Goal: Check status: Check status

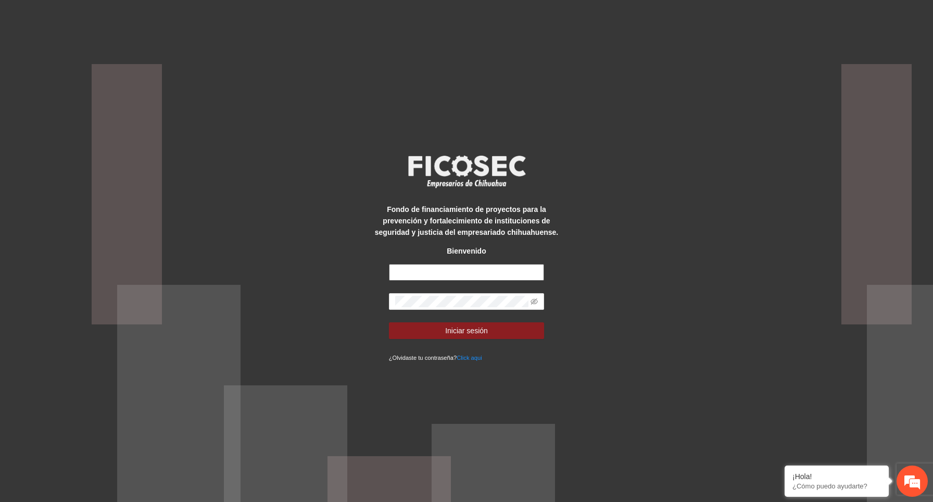
click at [510, 268] on input "text" at bounding box center [467, 272] width 156 height 17
type input "*"
click at [453, 150] on div "Fondo de financiamiento de proyectos para la prevención y fortalecimiento de in…" at bounding box center [466, 251] width 194 height 224
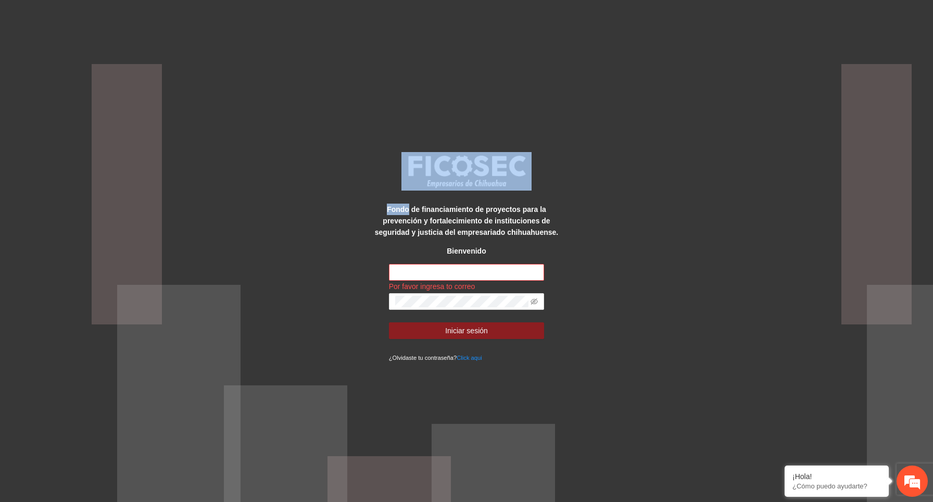
click at [453, 150] on div "Fondo de financiamiento de proyectos para la prevención y fortalecimiento de in…" at bounding box center [466, 251] width 194 height 224
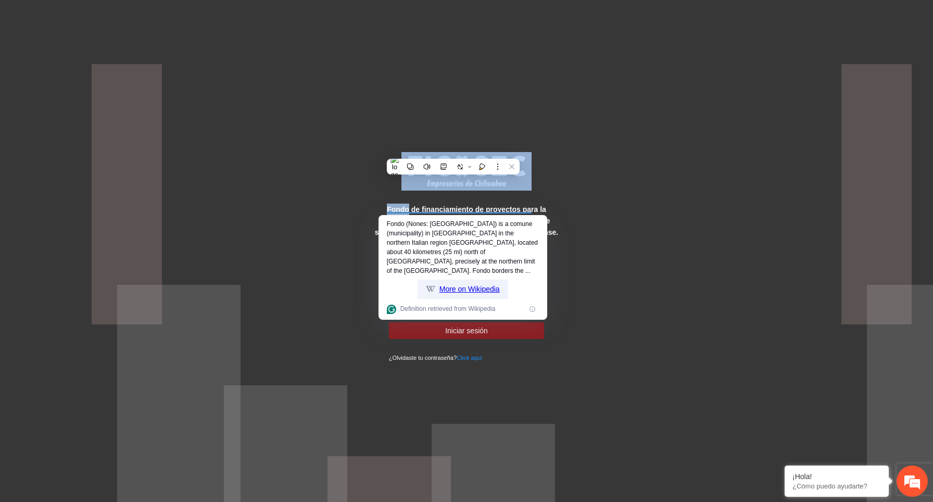
click at [459, 280] on div "More on Wikipedia" at bounding box center [463, 289] width 91 height 19
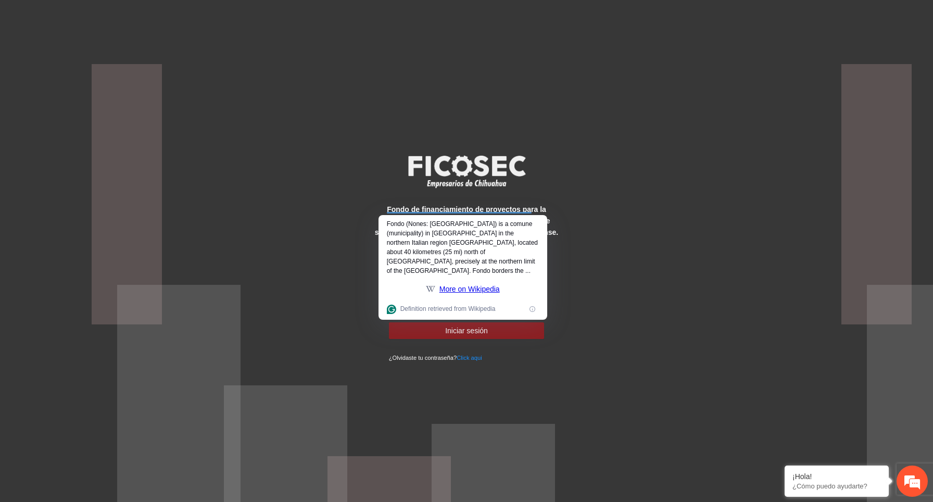
click at [313, 296] on div "Fondo de financiamiento de proyectos para la prevención y fortalecimiento de in…" at bounding box center [466, 251] width 933 height 502
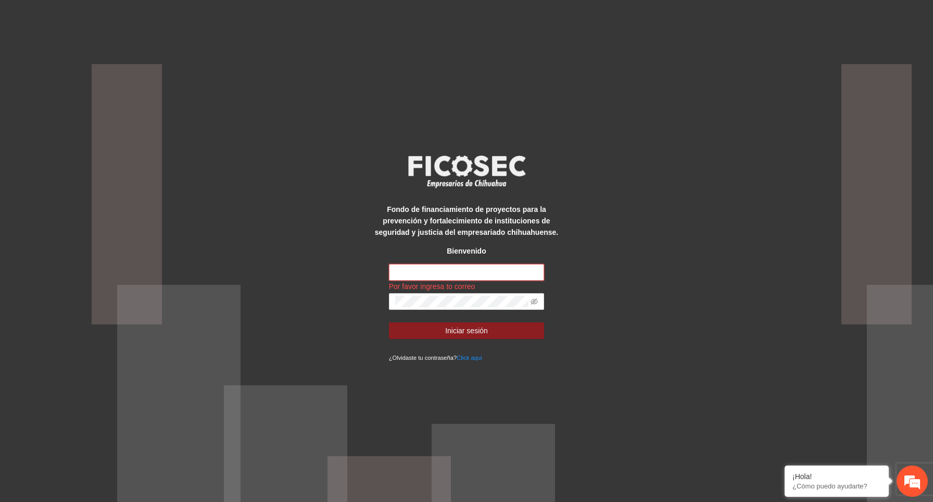
click at [433, 270] on input "text" at bounding box center [467, 272] width 156 height 17
type input "**********"
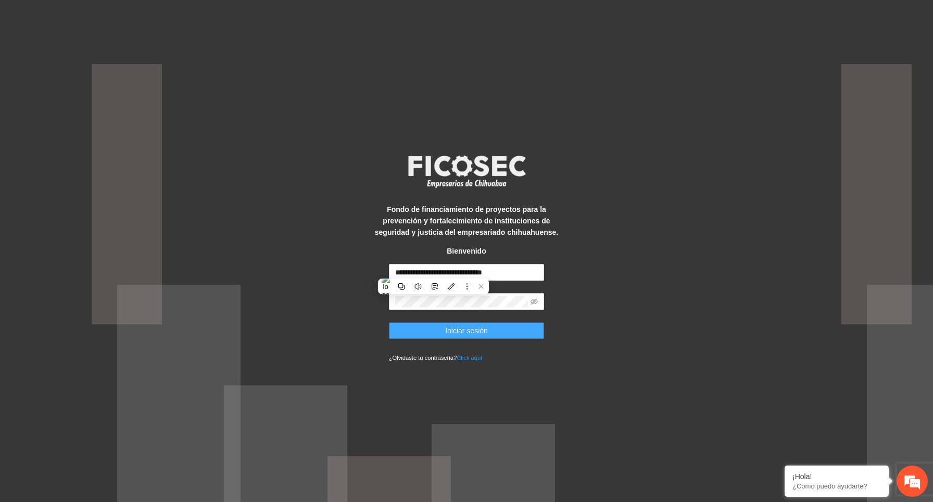
click at [522, 328] on button "Iniciar sesión" at bounding box center [467, 330] width 156 height 17
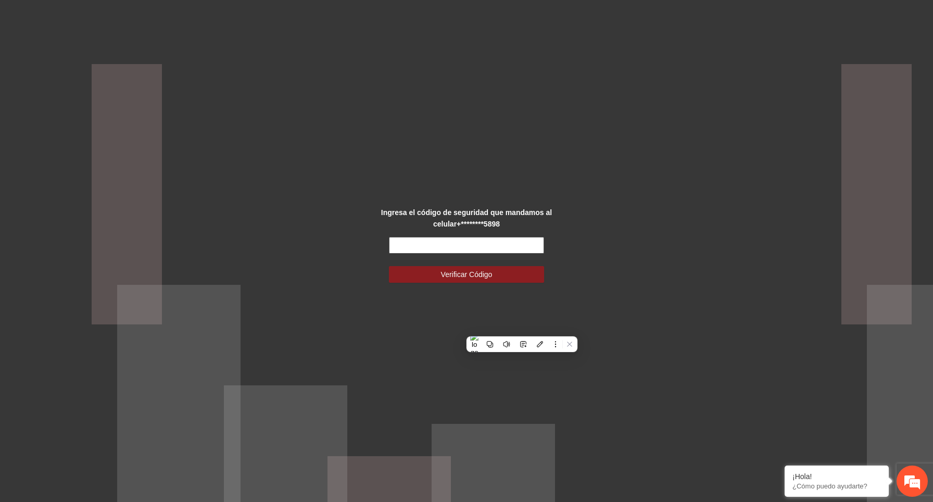
click at [435, 241] on input "text" at bounding box center [467, 245] width 156 height 17
type input "******"
click at [389, 266] on button "Verificar Código" at bounding box center [467, 274] width 156 height 17
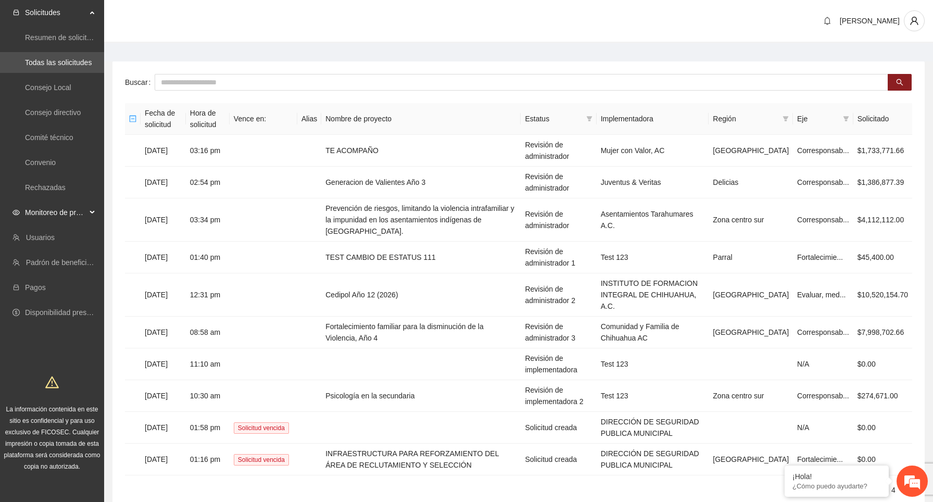
click at [74, 213] on span "Monitoreo de proyectos" at bounding box center [55, 212] width 61 height 21
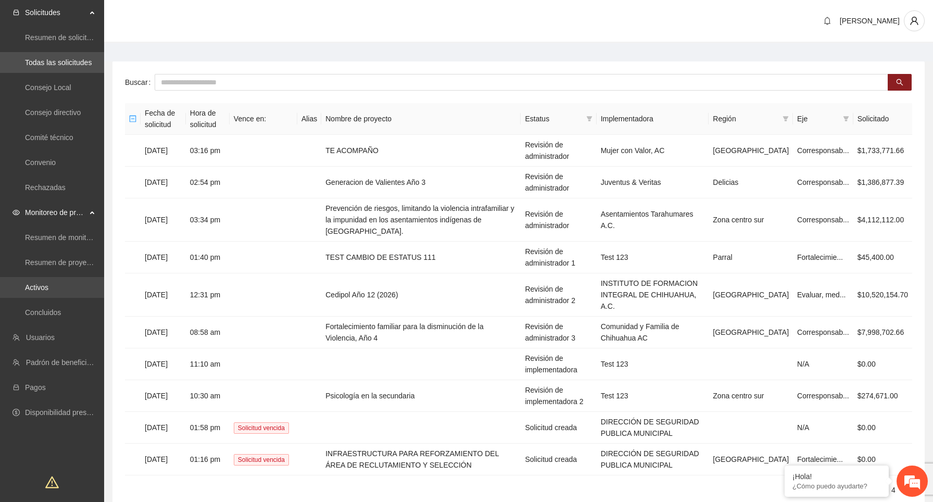
click at [48, 290] on link "Activos" at bounding box center [36, 287] width 23 height 8
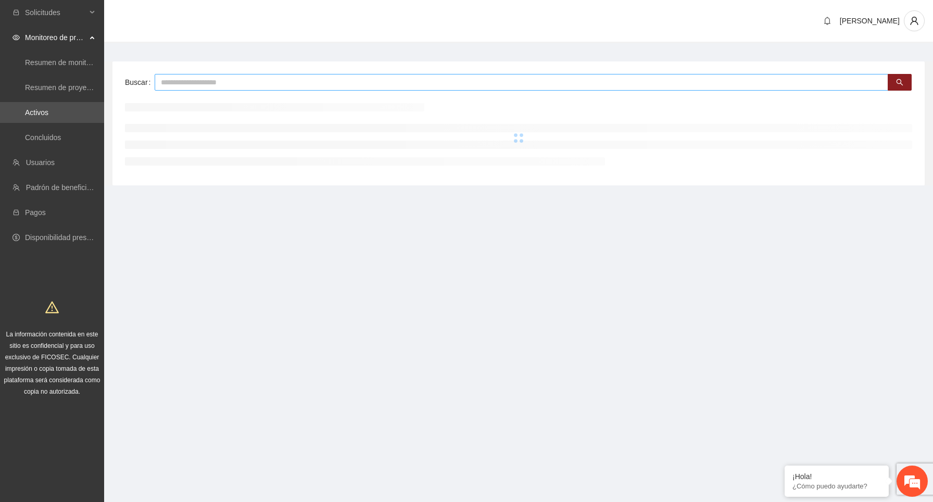
click at [246, 81] on input "text" at bounding box center [522, 82] width 734 height 17
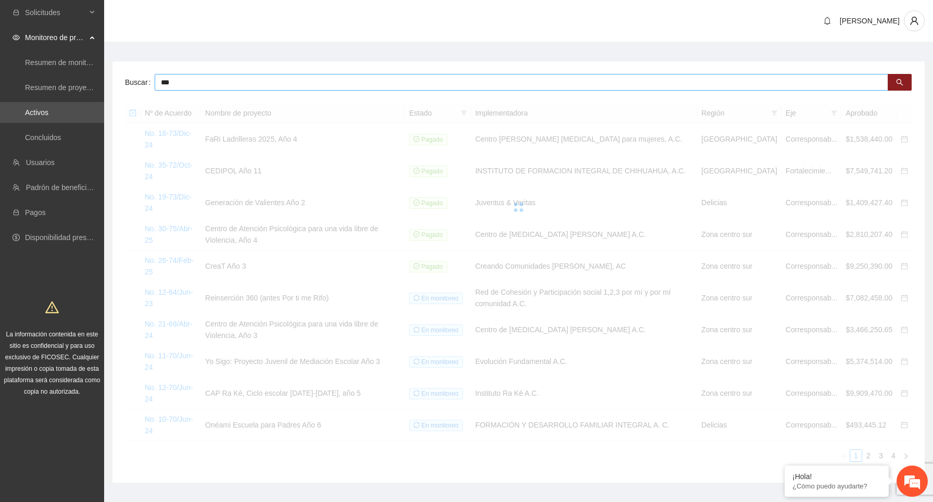
type input "***"
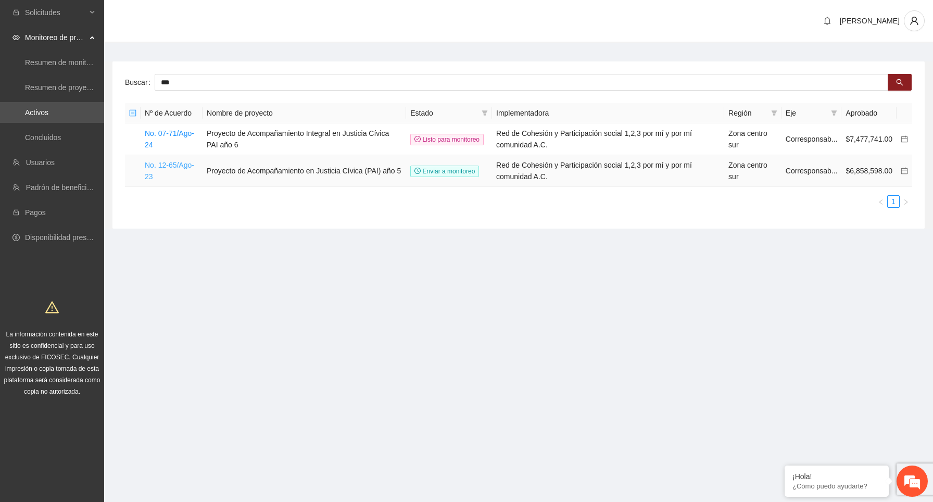
click at [169, 166] on link "No. 12-65/Ago-23" at bounding box center [169, 171] width 49 height 20
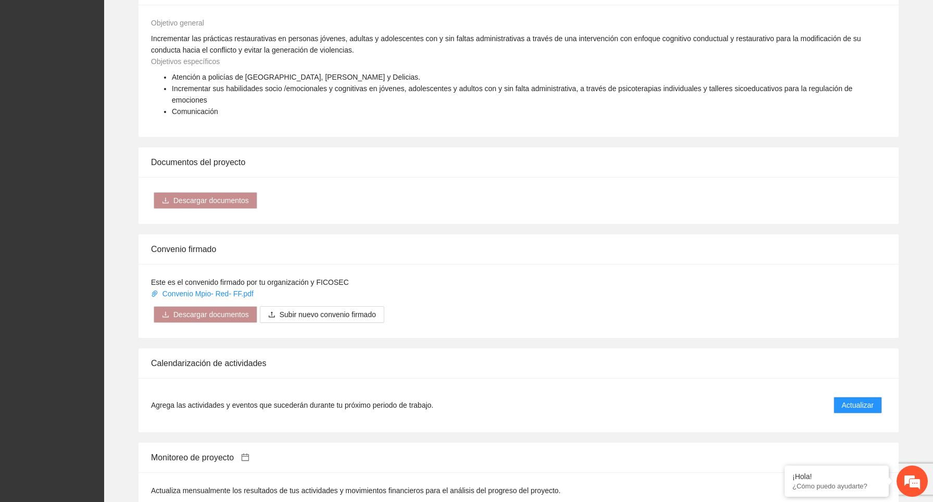
scroll to position [994, 0]
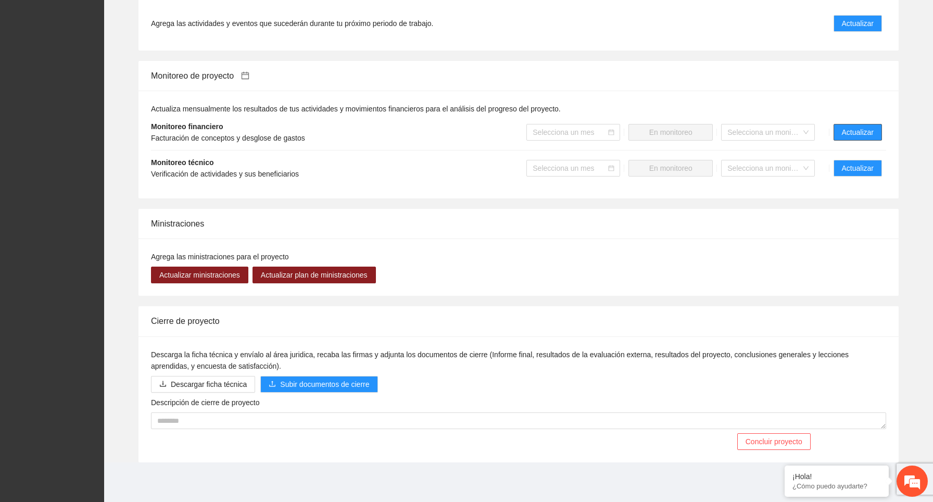
click at [862, 134] on span "Actualizar" at bounding box center [858, 132] width 32 height 11
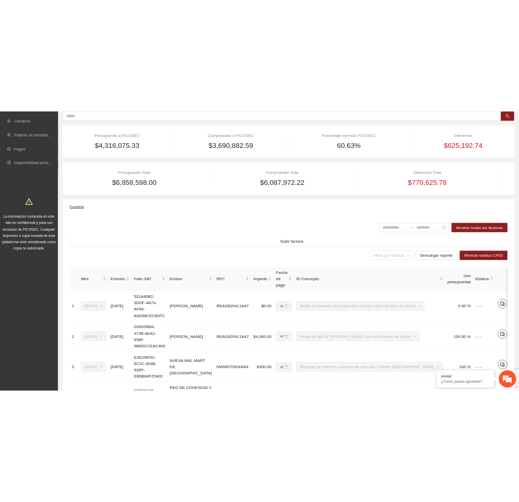
scroll to position [151, 0]
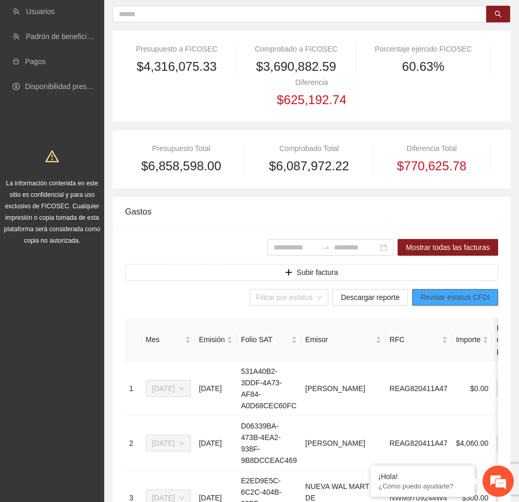
click at [478, 298] on span "Revisar estatus CFDI" at bounding box center [454, 297] width 69 height 11
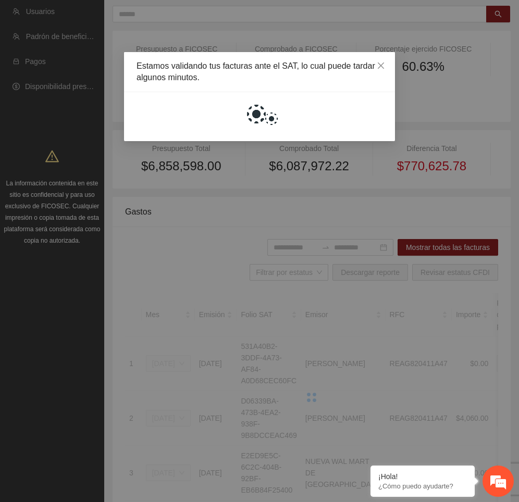
click at [206, 396] on div "Estamos validando tus facturas ante el SAT, lo cual puede tardar algunos minuto…" at bounding box center [259, 251] width 519 height 502
click at [376, 68] on icon "close" at bounding box center [380, 65] width 8 height 8
click at [383, 64] on icon "close" at bounding box center [380, 65] width 8 height 8
click at [376, 67] on icon "close" at bounding box center [380, 65] width 8 height 8
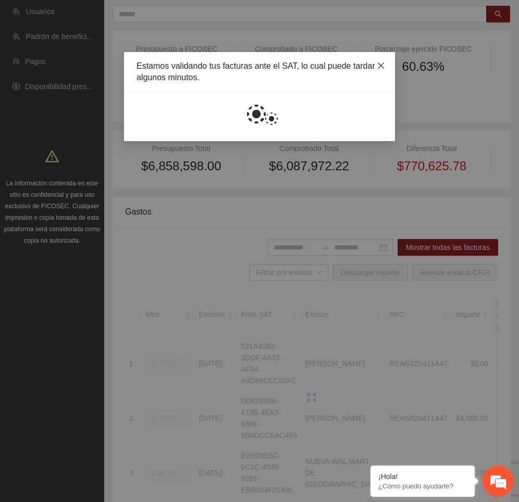
click at [376, 67] on icon "close" at bounding box center [380, 65] width 8 height 8
click at [410, 68] on div "Estamos validando tus facturas ante el SAT, lo cual puede tardar algunos minuto…" at bounding box center [259, 251] width 519 height 502
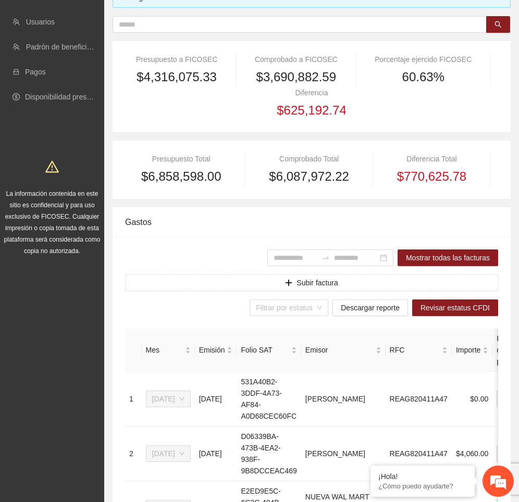
scroll to position [159, 0]
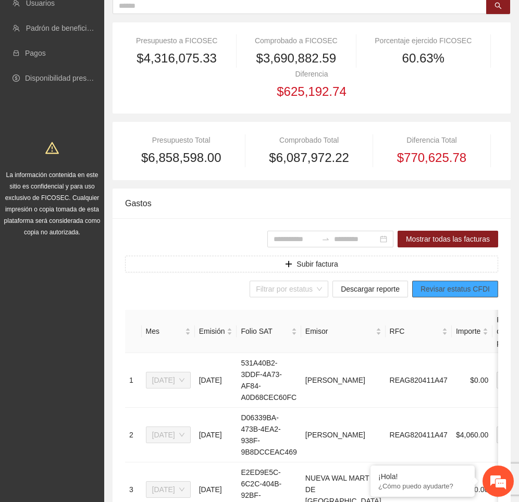
click at [462, 289] on span "Revisar estatus CFDI" at bounding box center [454, 288] width 69 height 11
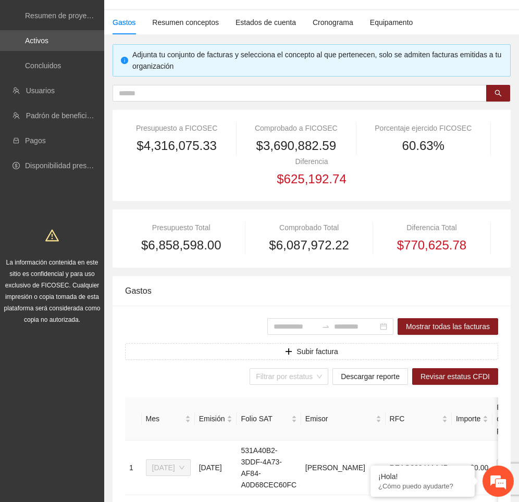
scroll to position [0, 0]
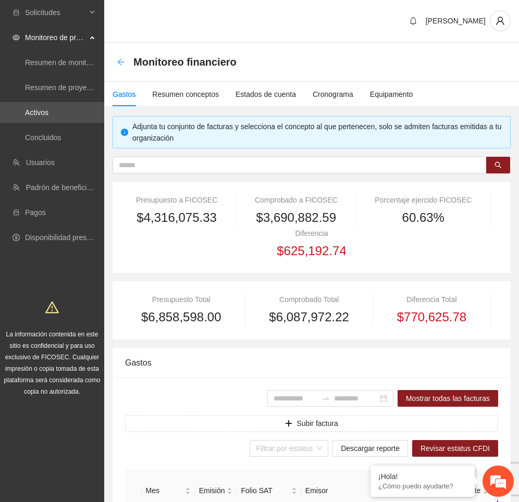
click at [117, 62] on icon "arrow-left" at bounding box center [121, 62] width 8 height 8
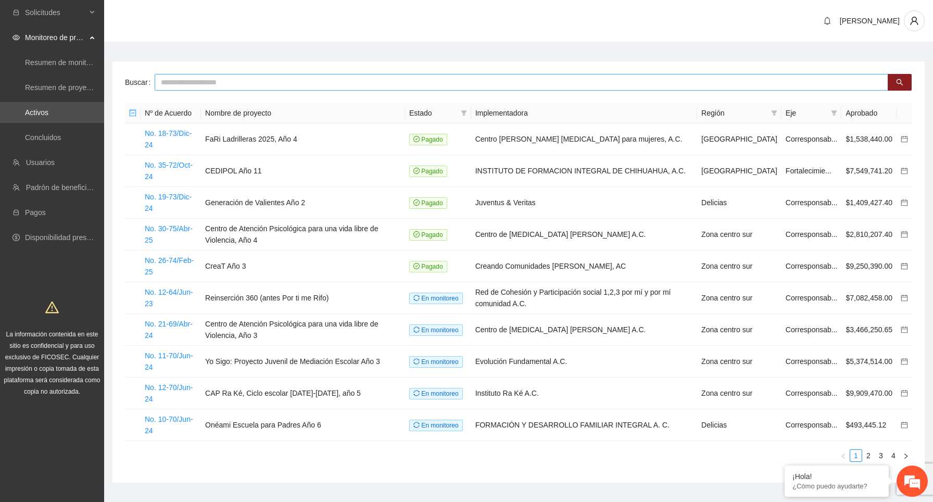
click at [388, 84] on input "text" at bounding box center [522, 82] width 734 height 17
type input "***"
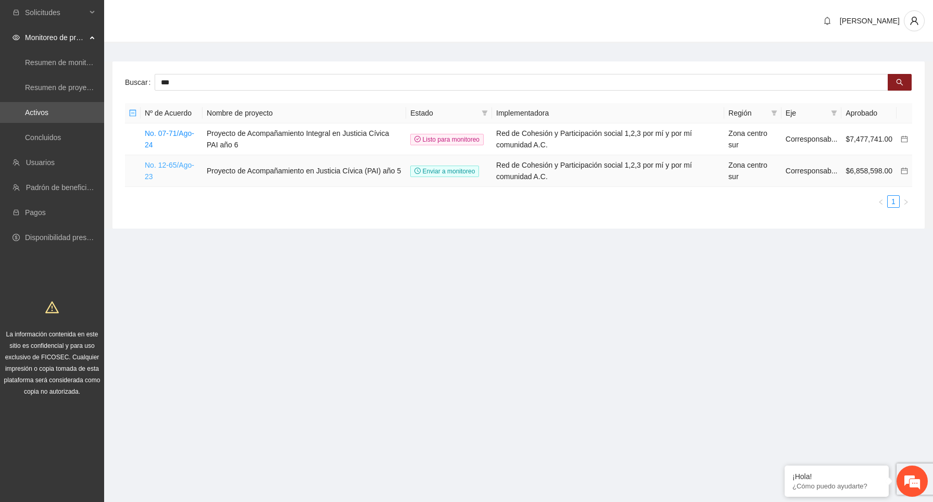
click at [177, 166] on link "No. 12-65/Ago-23" at bounding box center [169, 171] width 49 height 20
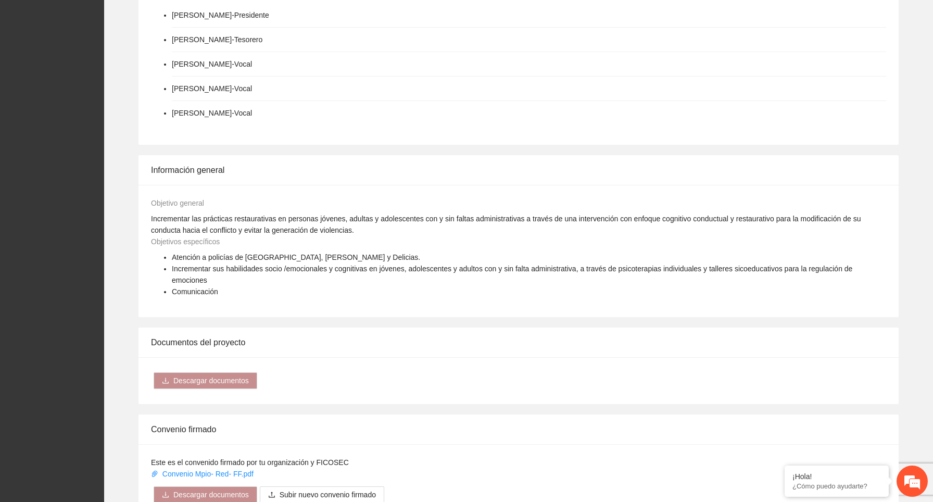
scroll to position [867, 0]
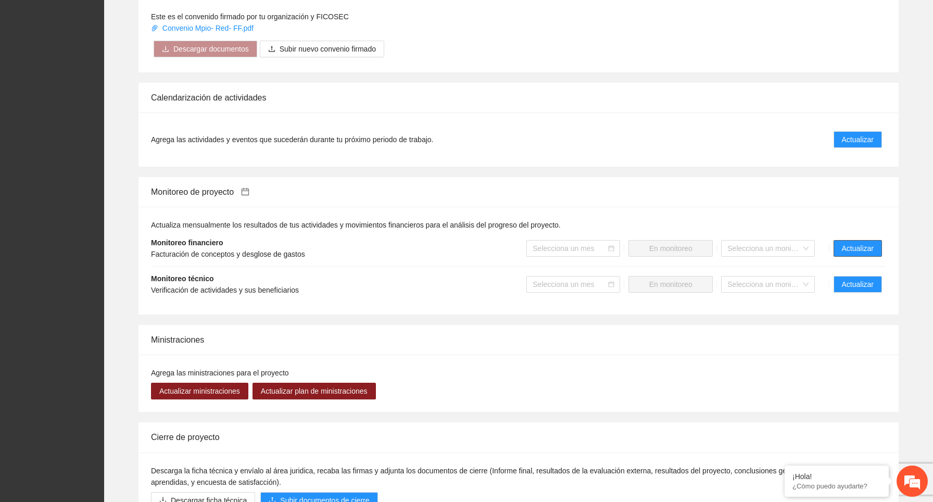
click at [518, 254] on span "Actualizar" at bounding box center [858, 248] width 32 height 11
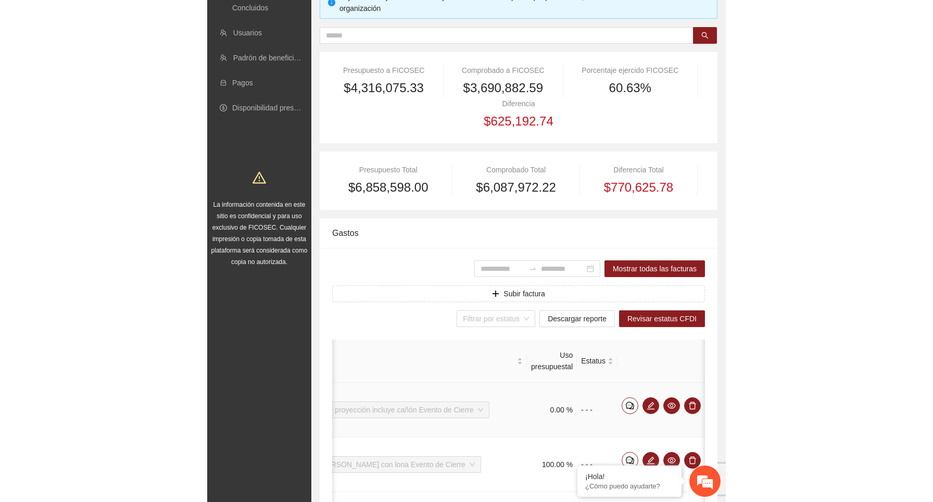
scroll to position [0, 537]
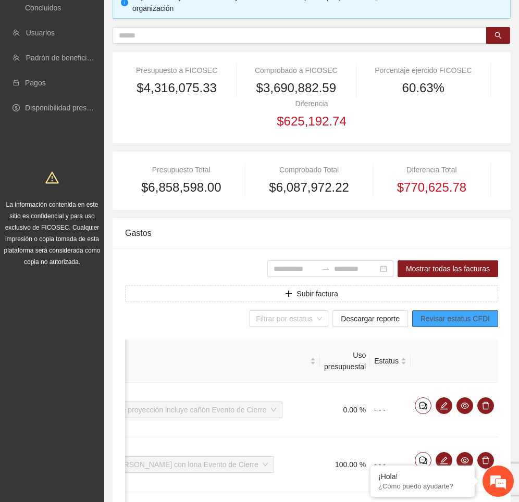
click at [458, 320] on span "Revisar estatus CFDI" at bounding box center [454, 318] width 69 height 11
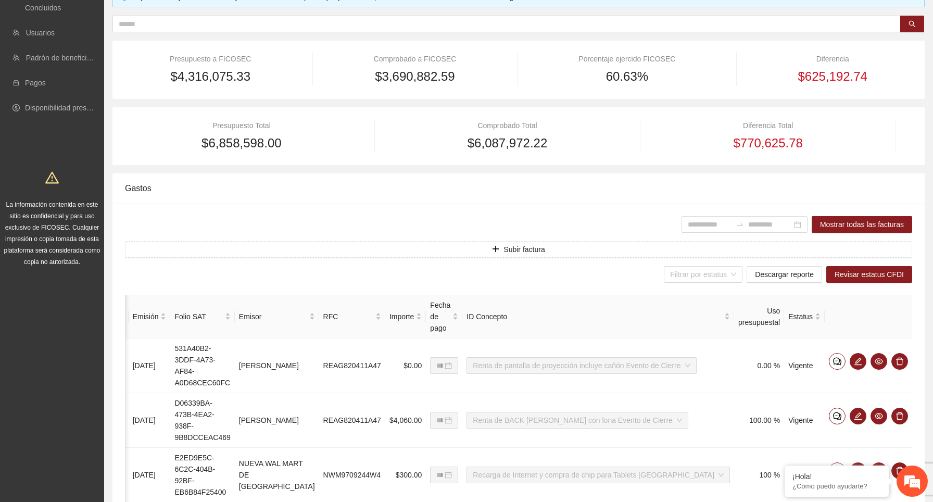
scroll to position [0, 0]
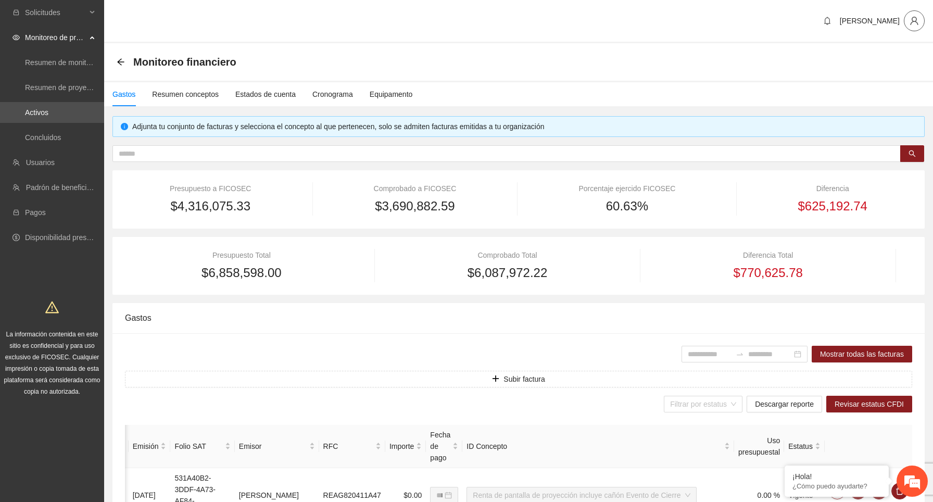
click at [518, 21] on icon "user" at bounding box center [913, 20] width 9 height 9
click at [518, 56] on span "Cerrar sesión" at bounding box center [885, 60] width 66 height 11
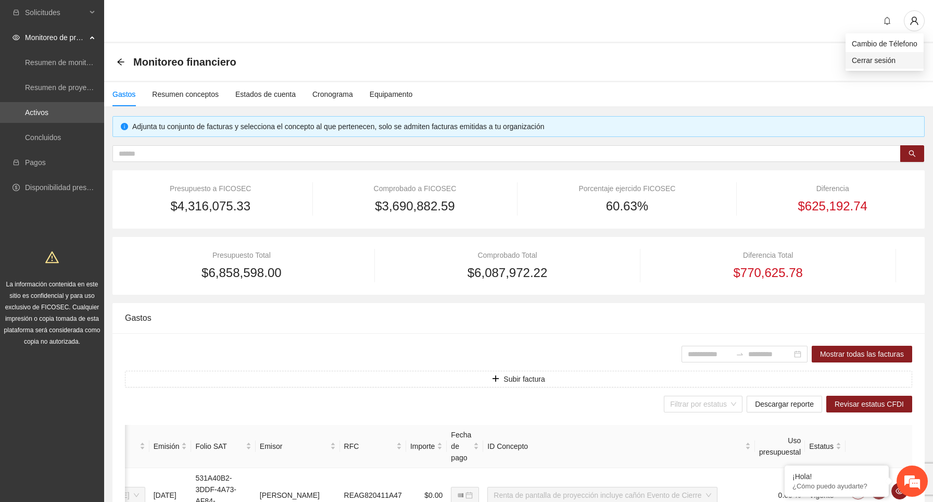
scroll to position [0, 102]
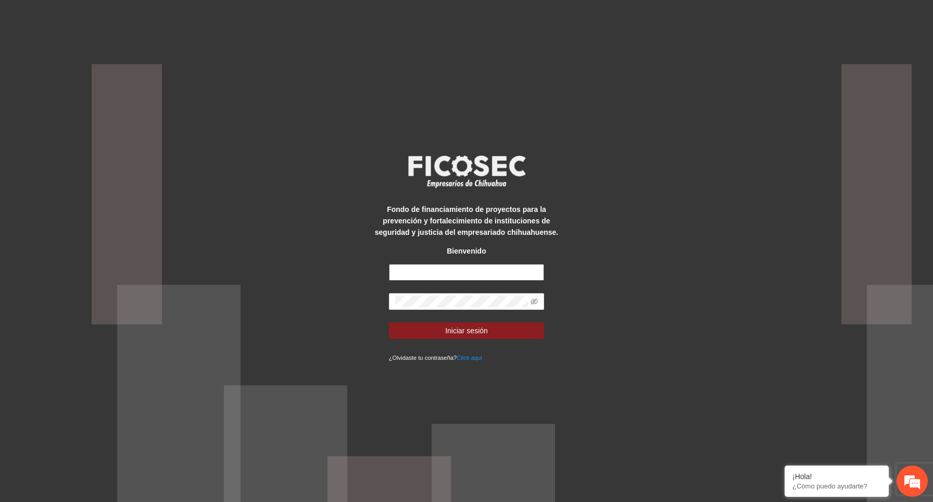
type input "**********"
click at [495, 271] on input "**********" at bounding box center [467, 272] width 156 height 17
type input "**********"
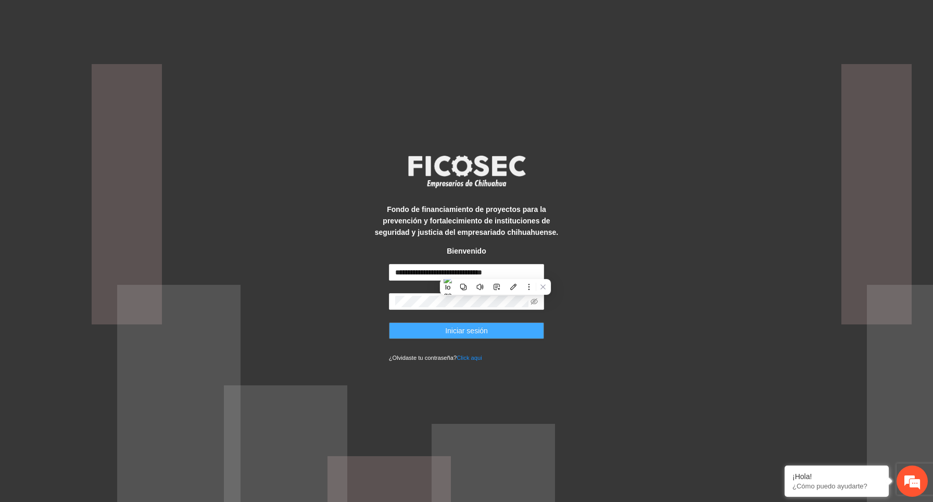
click at [487, 334] on span "Iniciar sesión" at bounding box center [466, 330] width 43 height 11
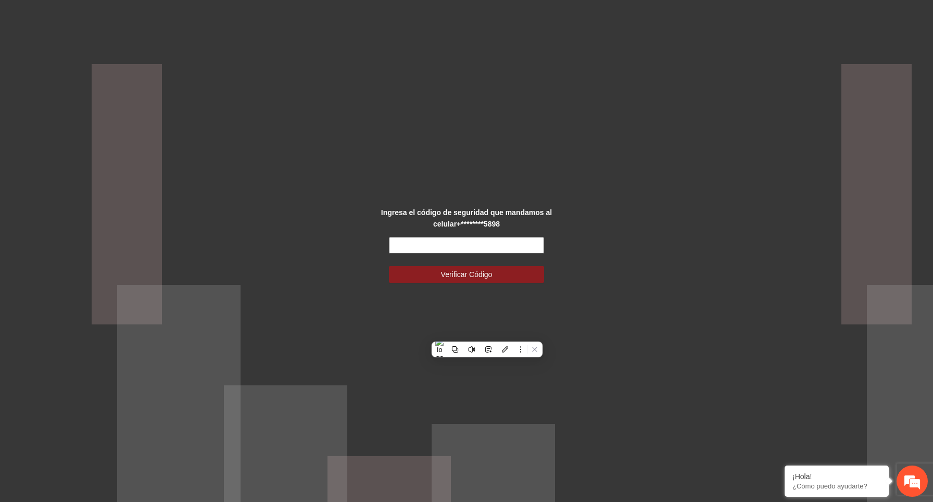
click at [421, 245] on input "text" at bounding box center [467, 245] width 156 height 17
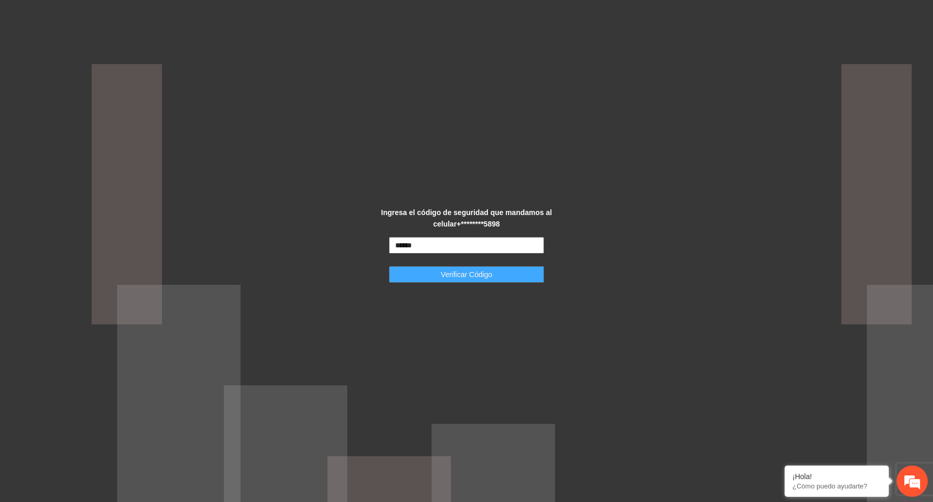
type input "******"
click at [425, 269] on button "Verificar Código" at bounding box center [467, 274] width 156 height 17
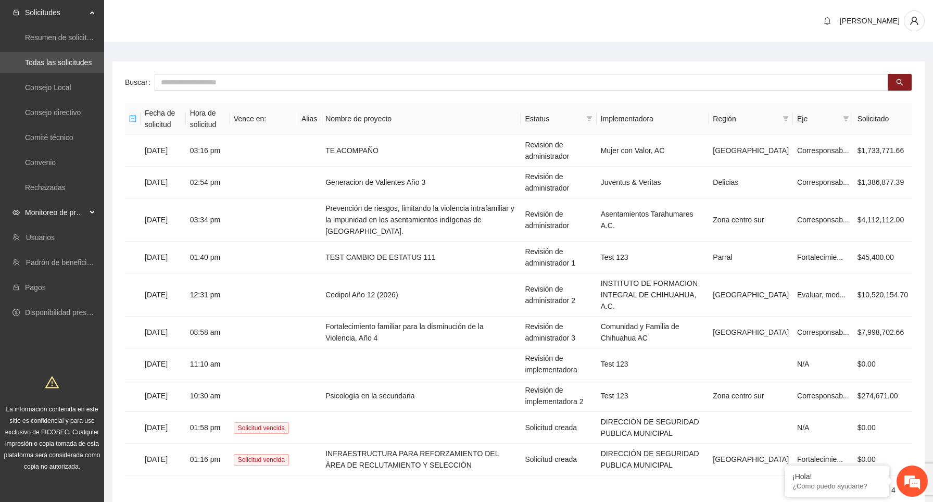
click at [84, 211] on span "Monitoreo de proyectos" at bounding box center [55, 212] width 61 height 21
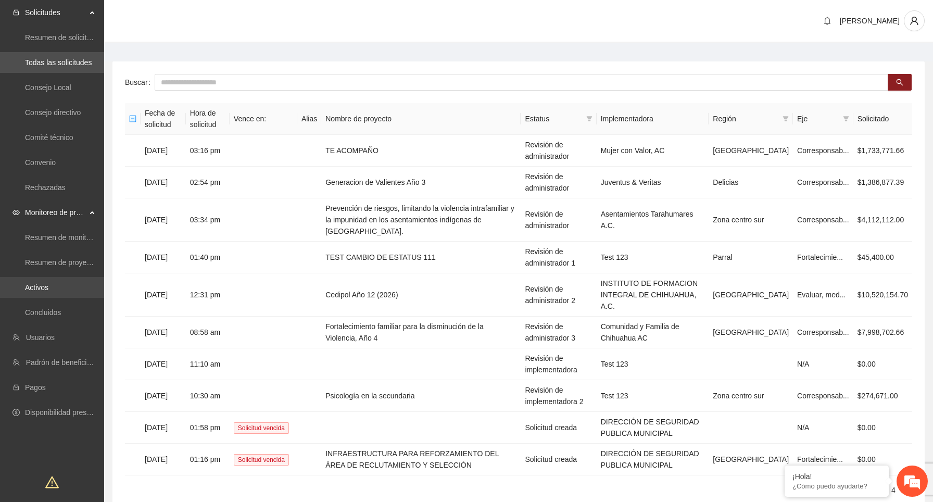
click at [48, 288] on link "Activos" at bounding box center [36, 287] width 23 height 8
click at [250, 83] on input "text" at bounding box center [522, 82] width 734 height 17
type input "***"
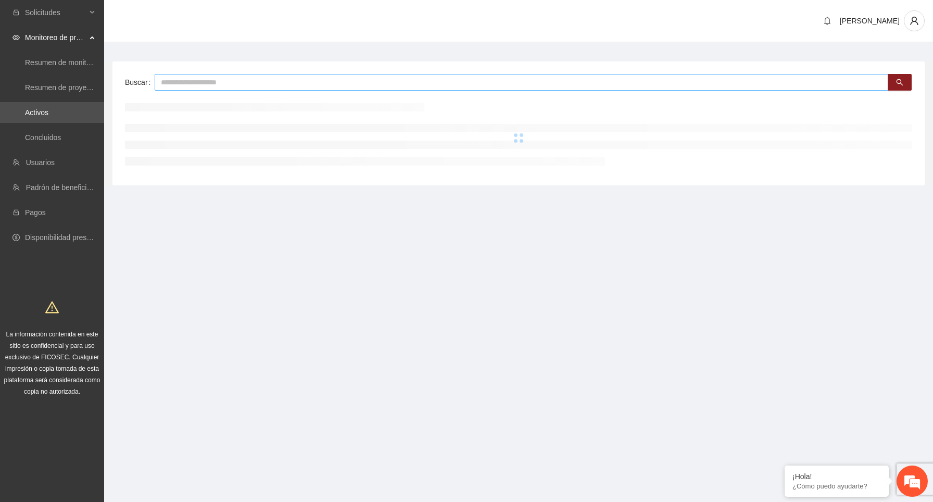
click at [205, 84] on input "text" at bounding box center [522, 82] width 734 height 17
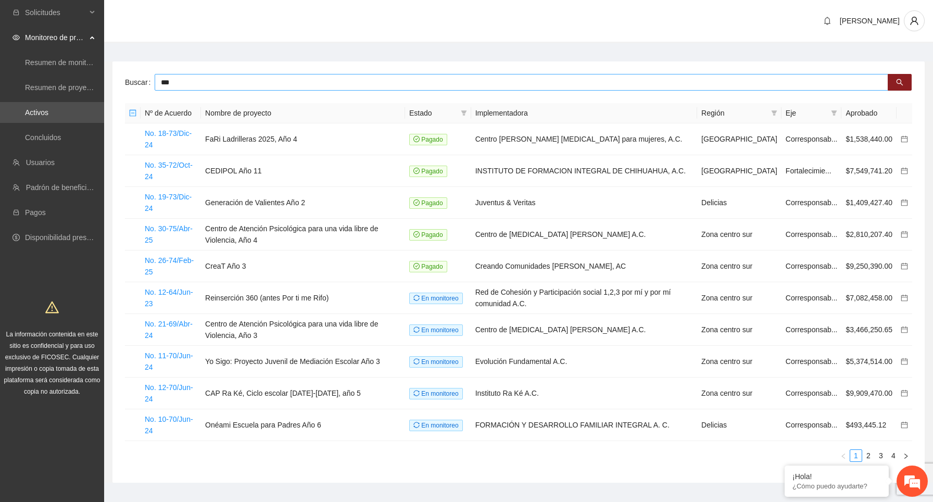
type input "***"
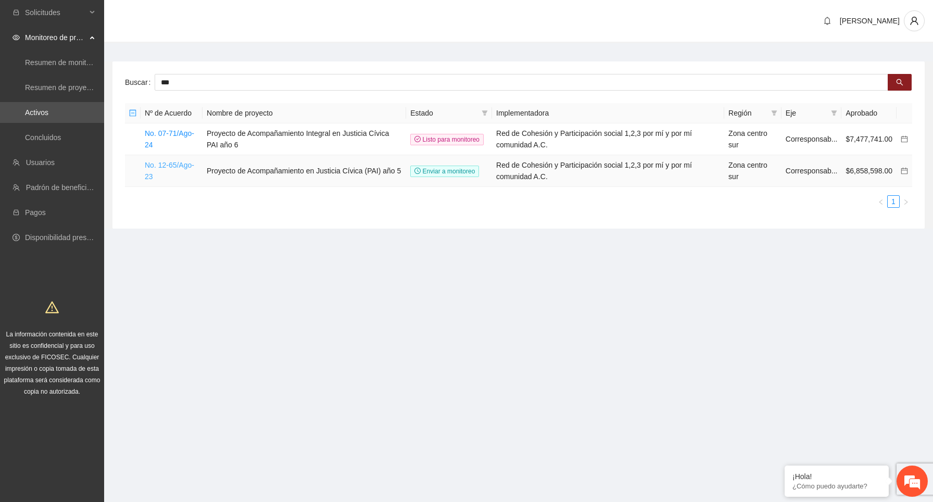
click at [157, 165] on link "No. 12-65/Ago-23" at bounding box center [169, 171] width 49 height 20
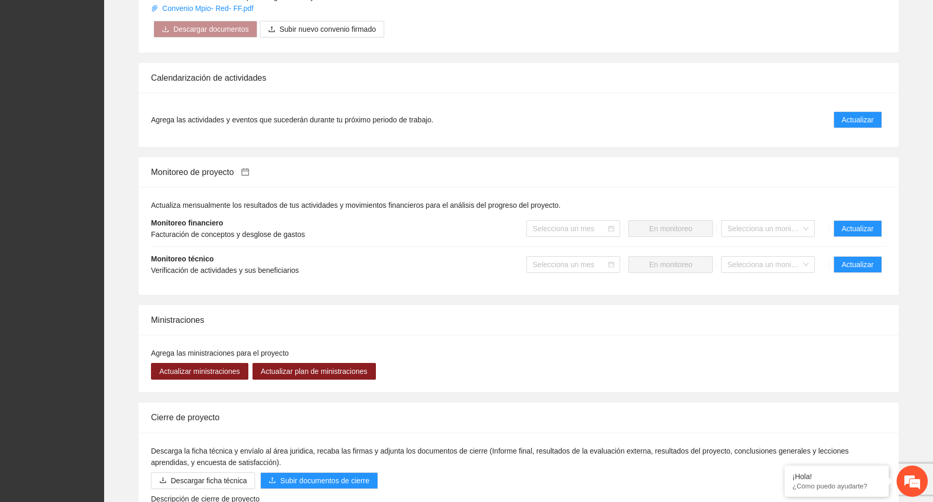
scroll to position [924, 0]
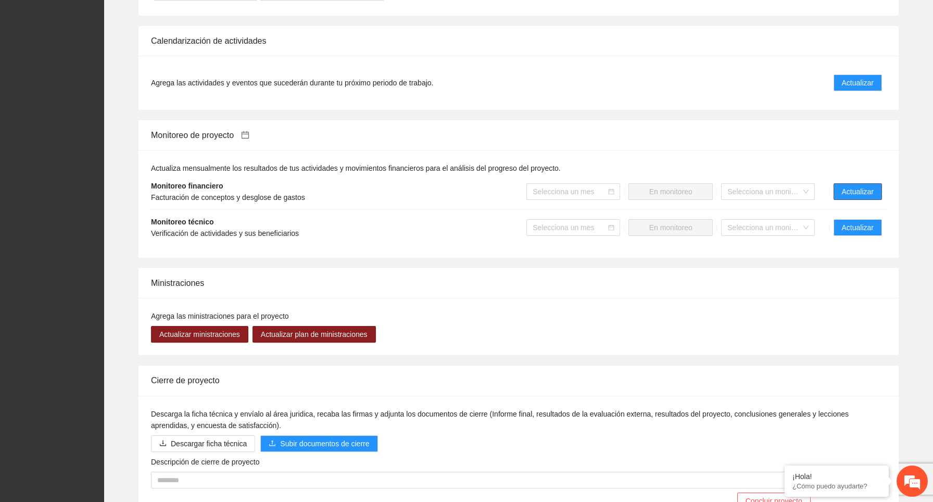
click at [862, 197] on span "Actualizar" at bounding box center [858, 191] width 32 height 11
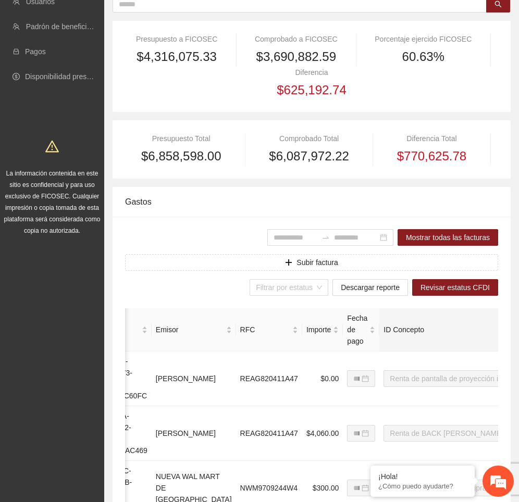
scroll to position [0, 537]
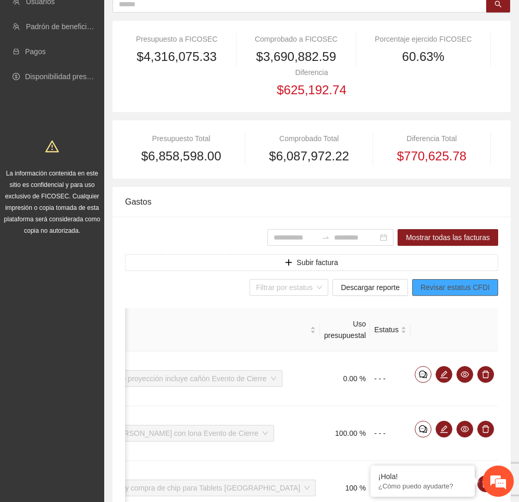
click at [472, 284] on span "Revisar estatus CFDI" at bounding box center [454, 287] width 69 height 11
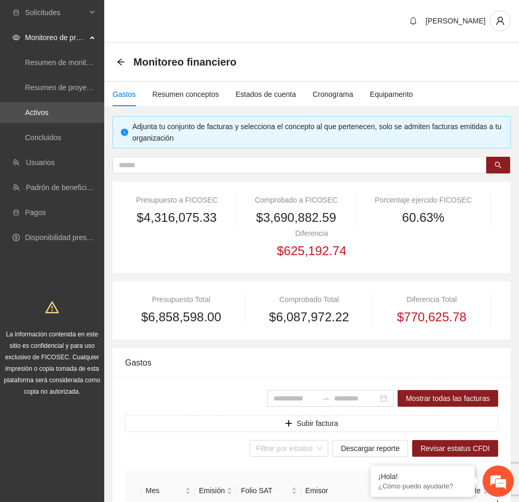
type input "**********"
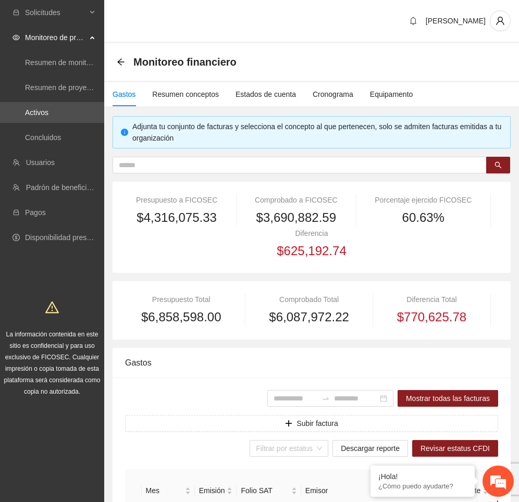
type input "**********"
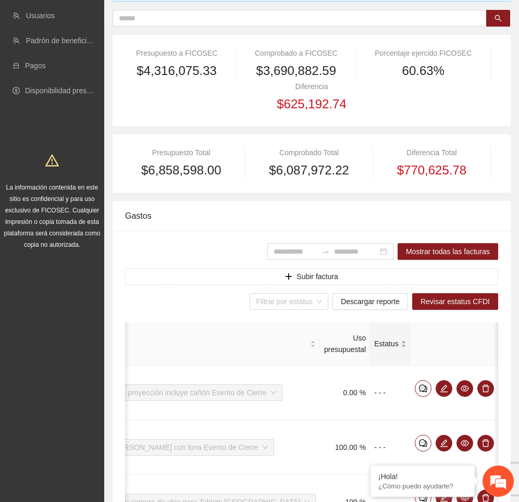
scroll to position [0, 537]
click at [458, 301] on span "Revisar estatus CFDI" at bounding box center [454, 301] width 69 height 11
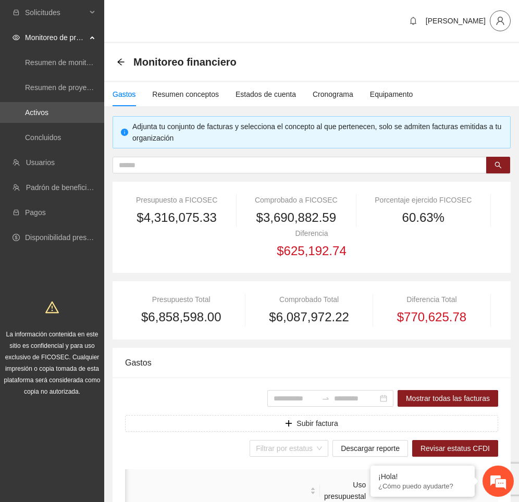
click at [503, 16] on icon "user" at bounding box center [499, 20] width 9 height 9
click at [485, 59] on span "Cerrar sesión" at bounding box center [470, 60] width 66 height 11
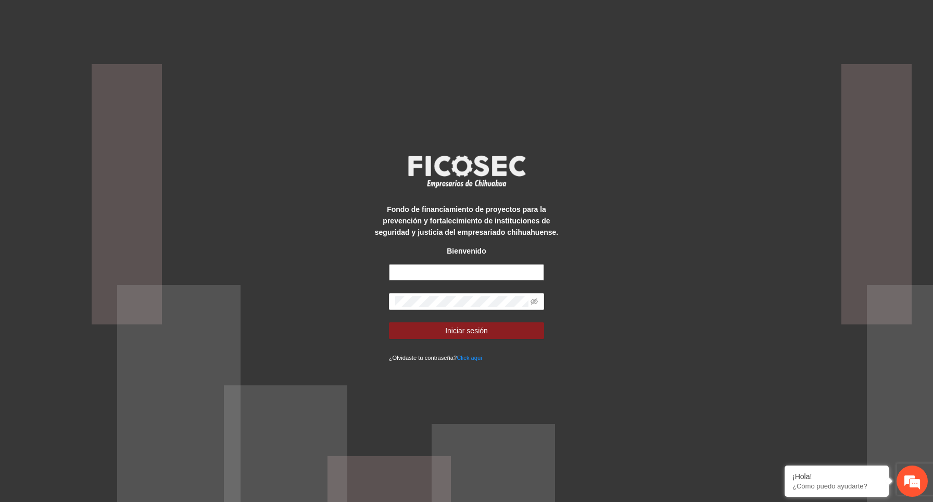
click at [514, 268] on input "text" at bounding box center [467, 272] width 156 height 17
type input "**********"
click at [518, 300] on icon "eye-invisible" at bounding box center [533, 301] width 7 height 6
